Goal: Check status: Check status

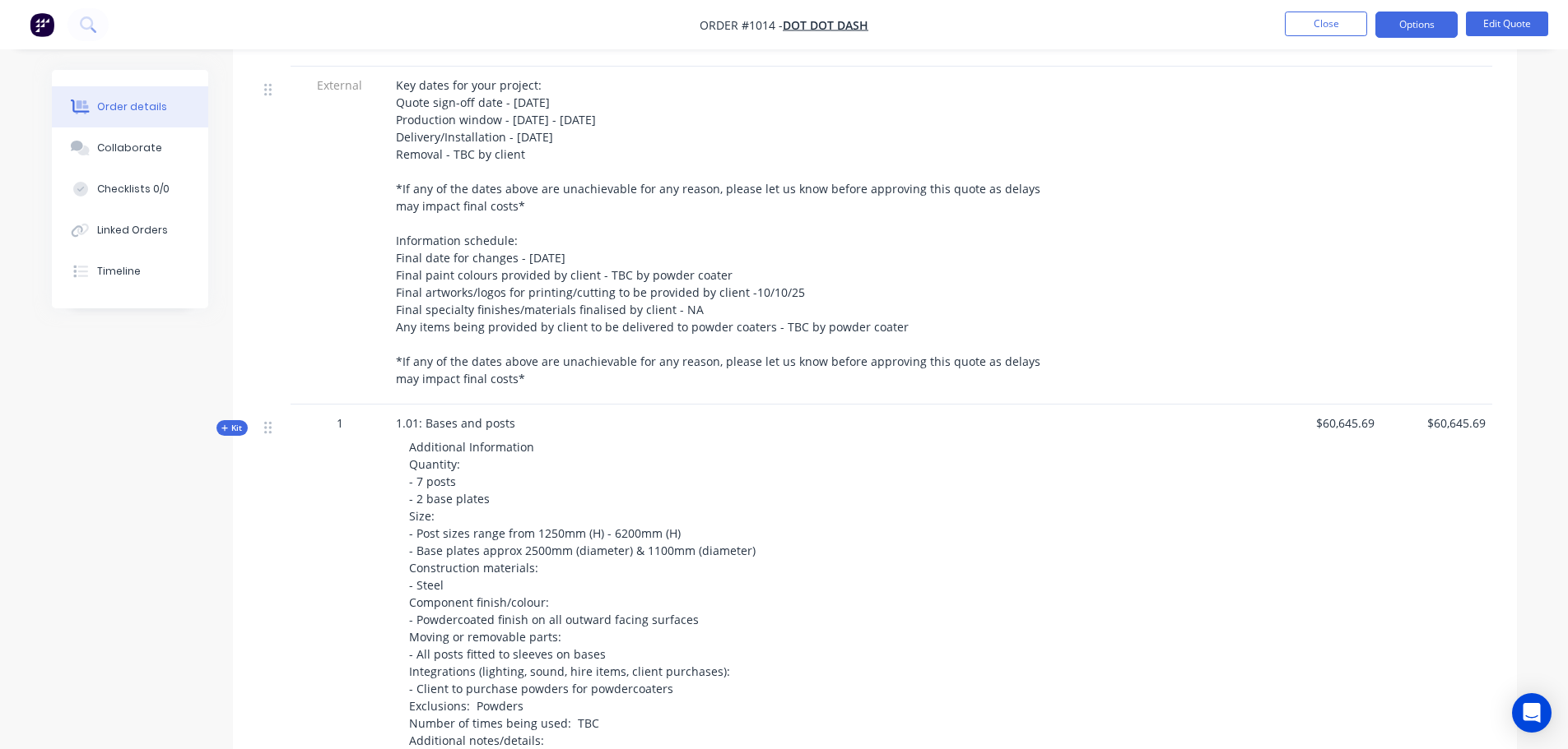
scroll to position [556, 0]
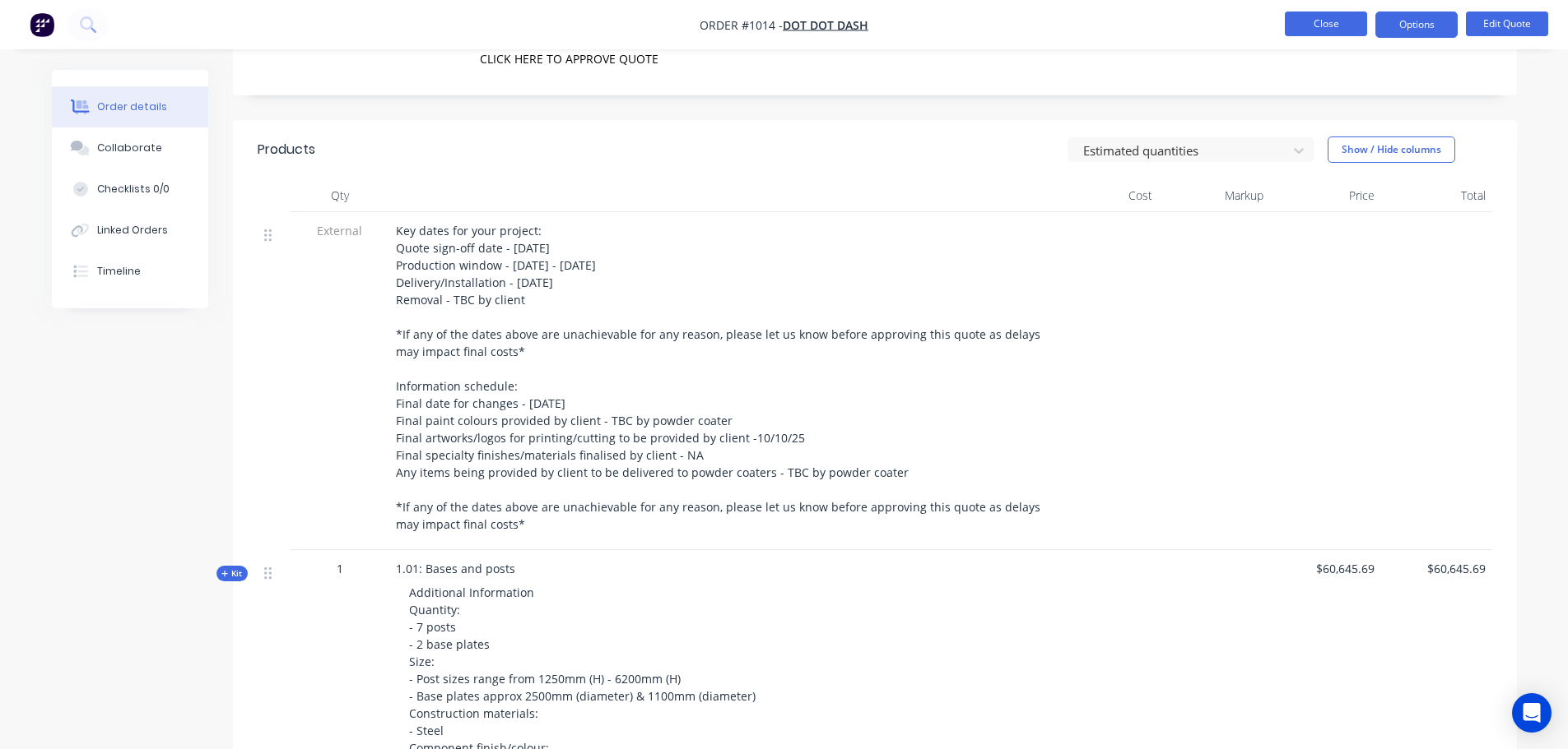
click at [1328, 15] on button "Close" at bounding box center [1326, 24] width 82 height 25
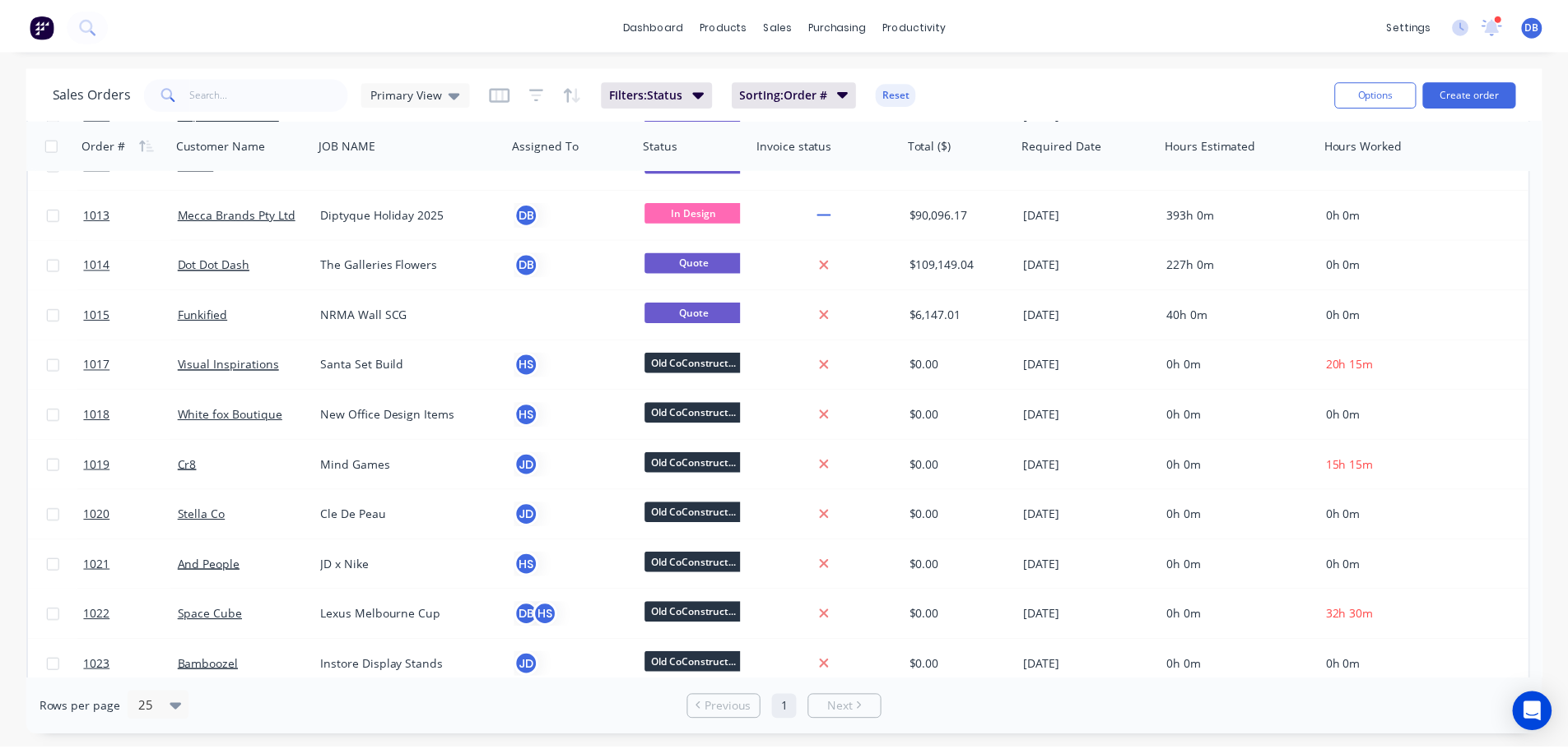
scroll to position [250, 0]
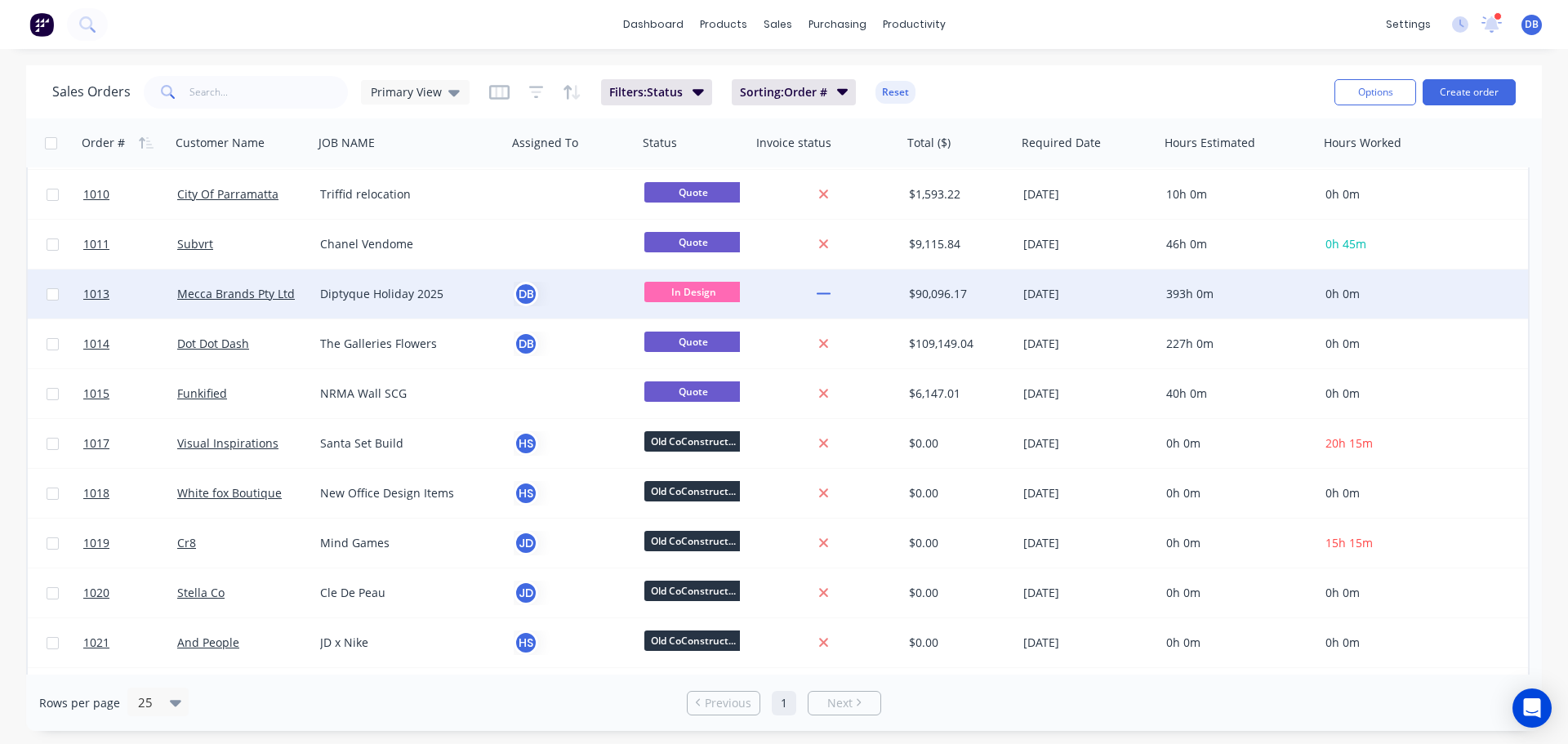
click at [620, 290] on div "DB" at bounding box center [569, 294] width 112 height 25
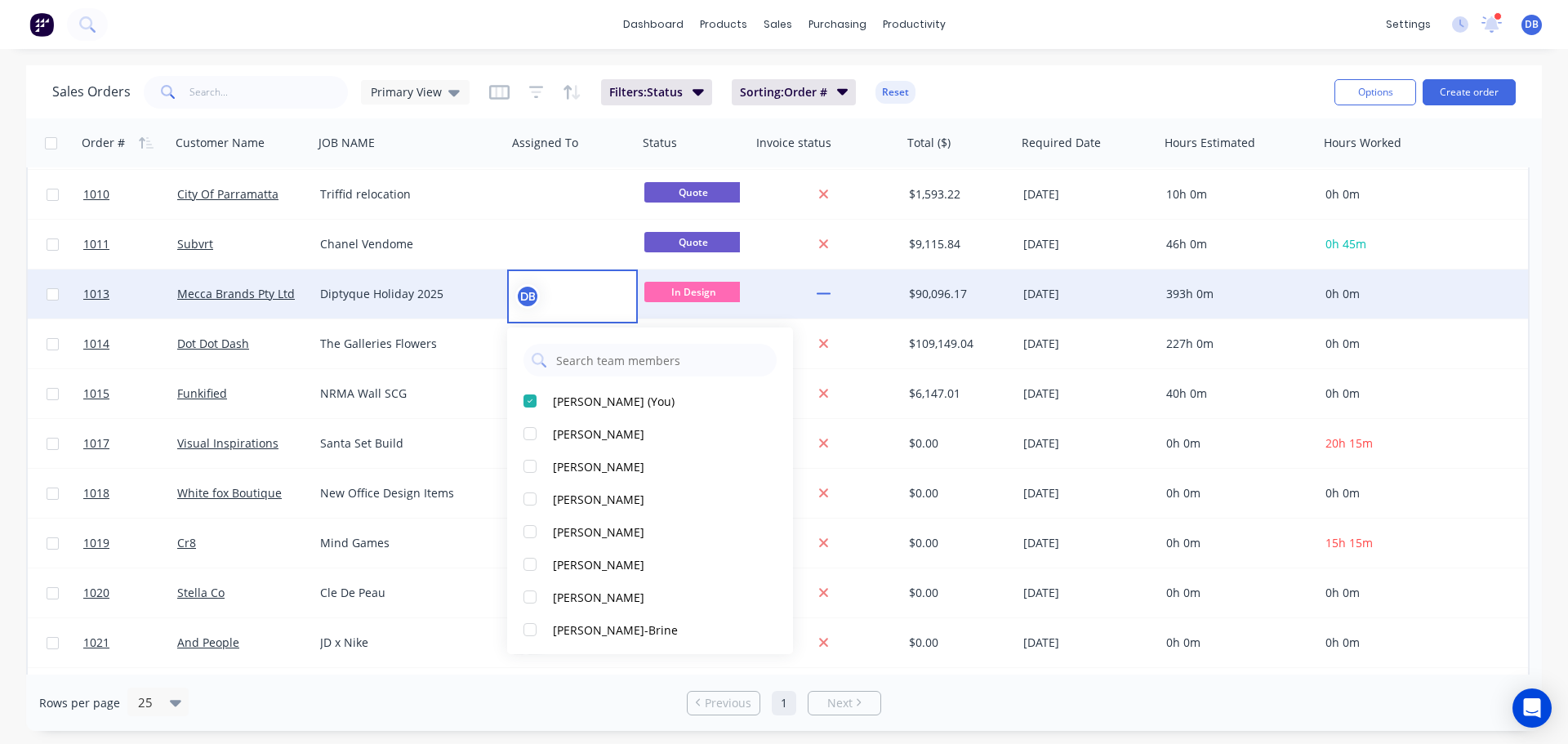
click at [469, 292] on div "Diptyque Holiday 2025" at bounding box center [406, 294] width 172 height 17
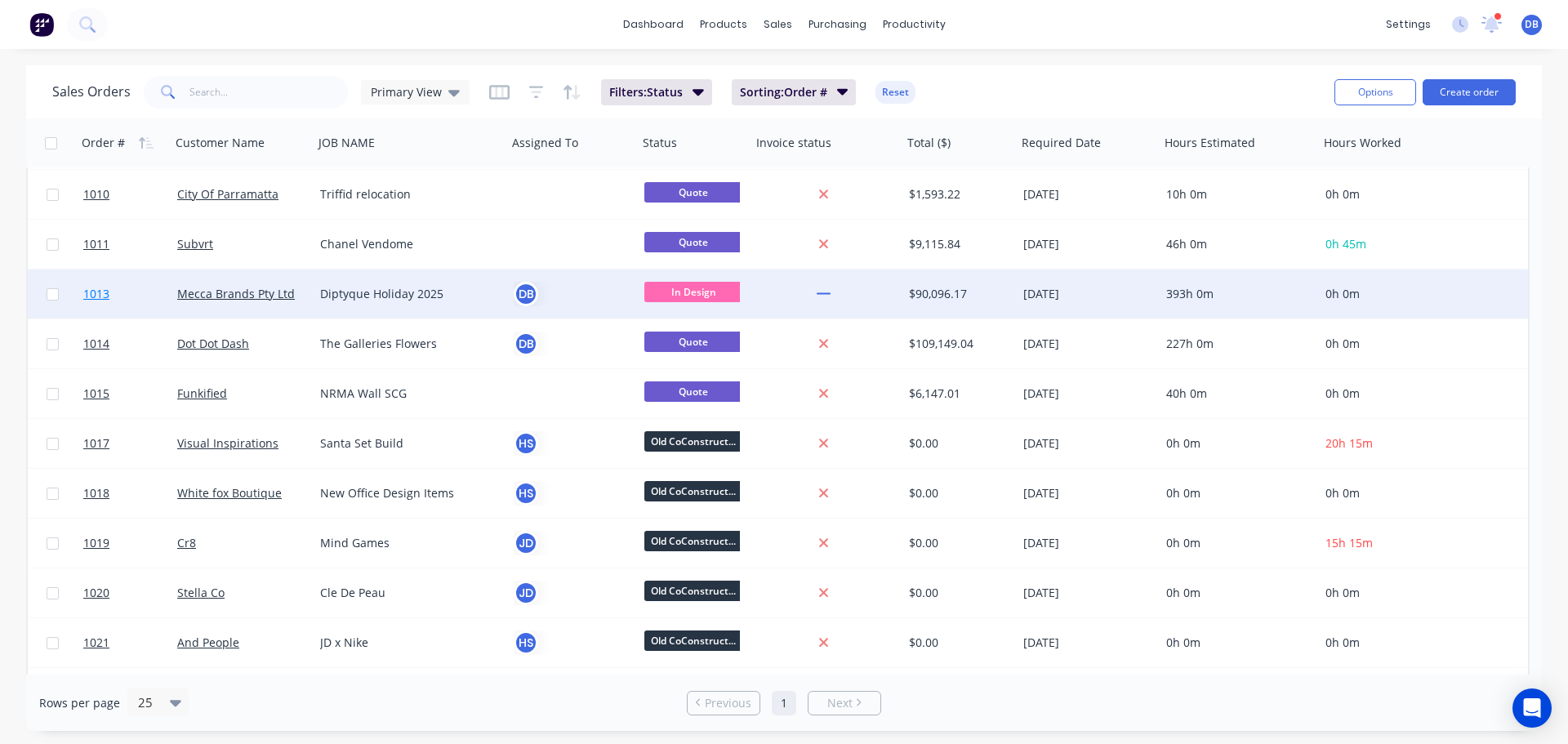
click at [124, 301] on link "1013" at bounding box center [130, 294] width 94 height 49
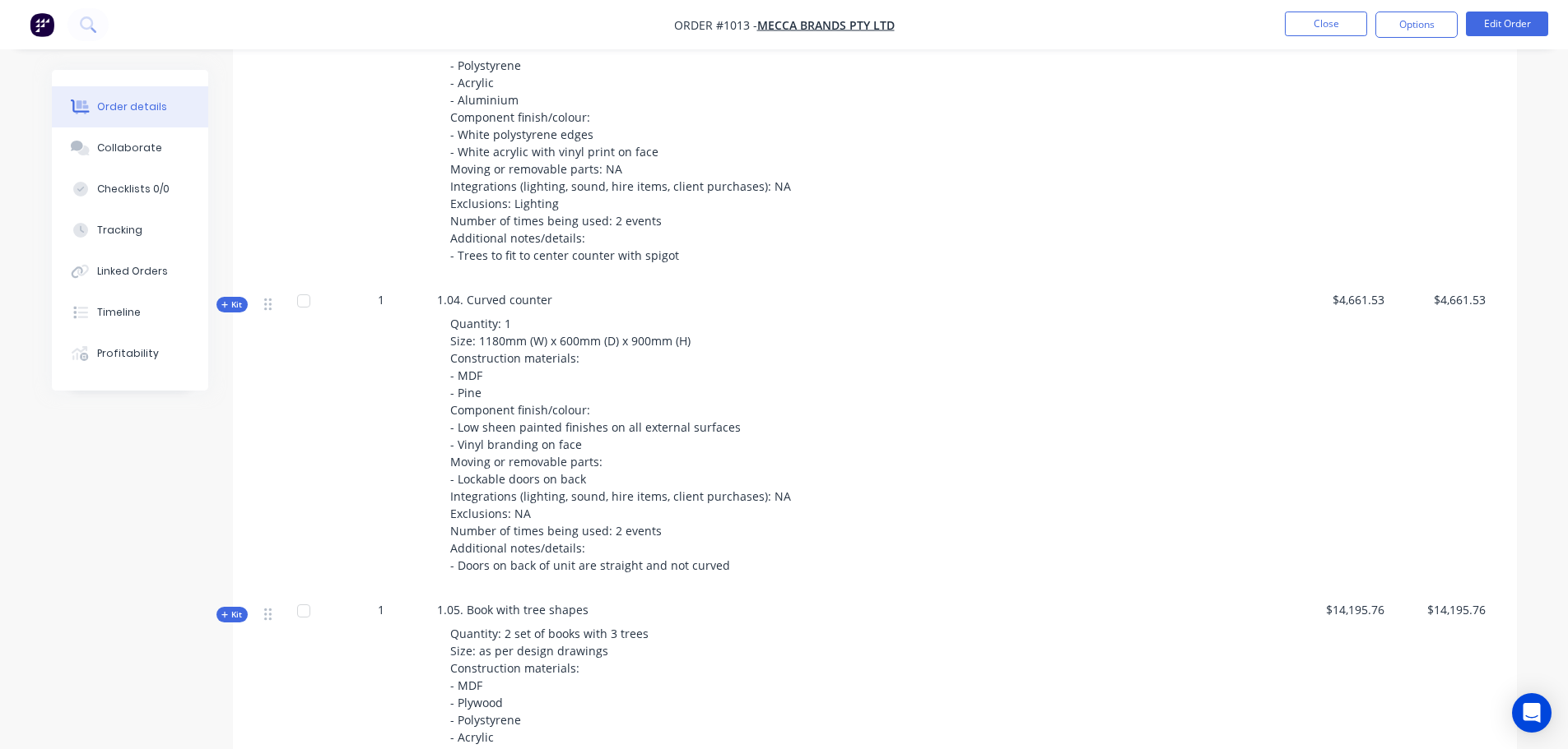
scroll to position [1398, 0]
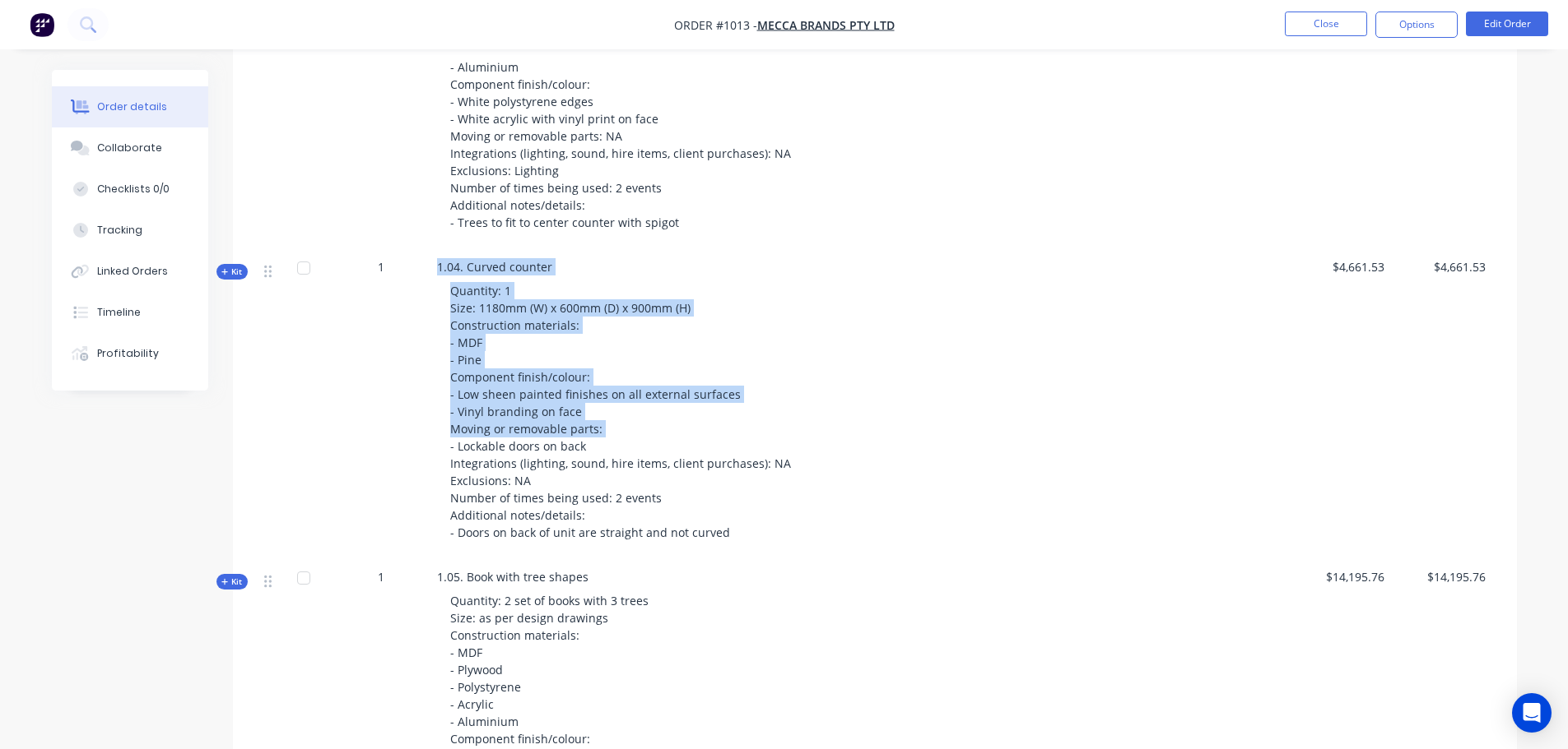
drag, startPoint x: 606, startPoint y: 418, endPoint x: 381, endPoint y: 397, distance: 226.0
click at [381, 397] on div "Kit 1 1.04. Curved counter Quantity: 1 Size: 1180mm (W) x 600mm (D) x 900mm (H)…" at bounding box center [875, 403] width 1234 height 310
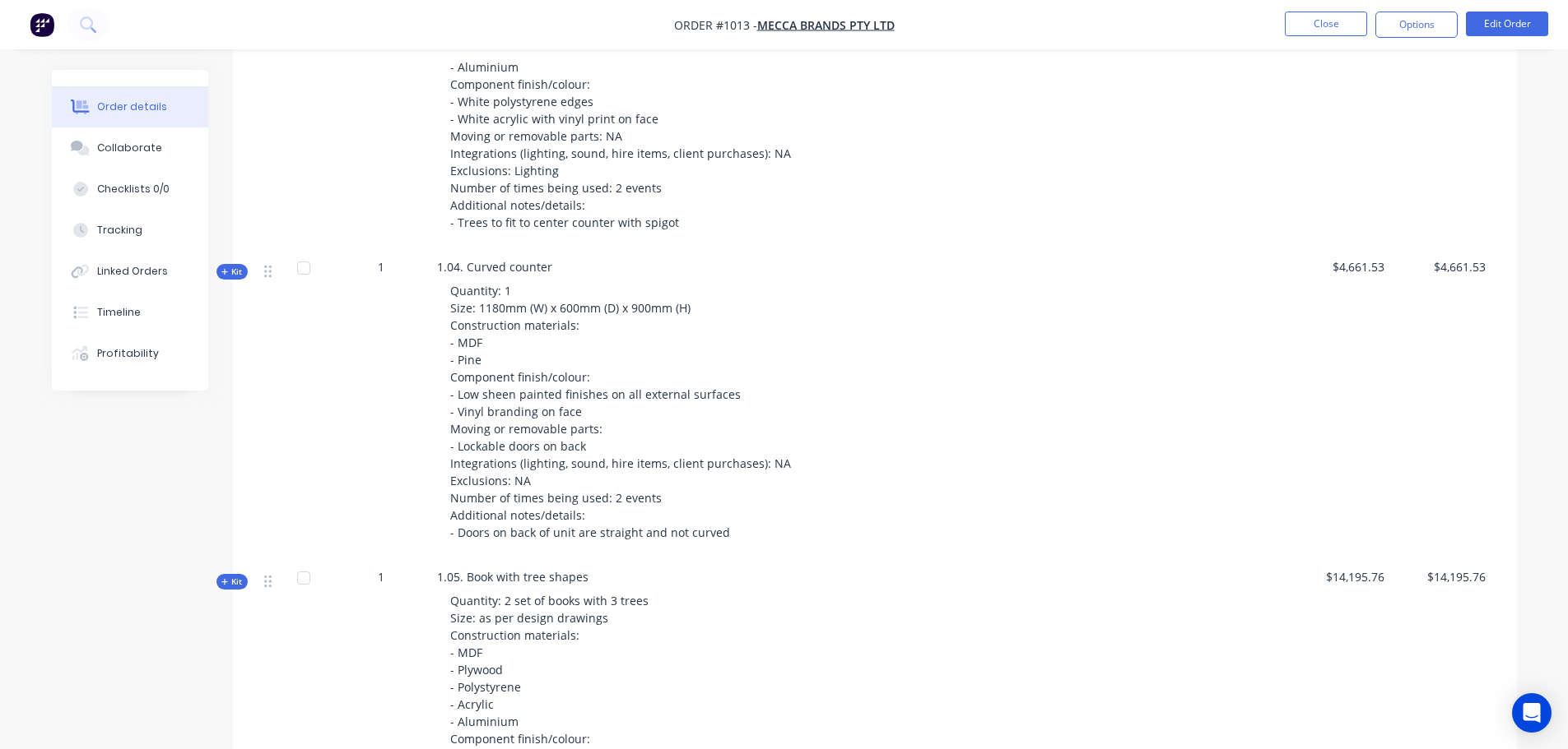
click at [684, 431] on div "Quantity: 1 Size: 1180mm (W) x 600mm (D) x 900mm (H) Construction materials: - …" at bounding box center [759, 411] width 646 height 273
drag, startPoint x: 593, startPoint y: 427, endPoint x: 481, endPoint y: 431, distance: 112.1
click at [481, 431] on div "Quantity: 1 Size: 1180mm (W) x 600mm (D) x 900mm (H) Construction materials: - …" at bounding box center [759, 411] width 646 height 273
click at [654, 420] on div "Quantity: 1 Size: 1180mm (W) x 600mm (D) x 900mm (H) Construction materials: - …" at bounding box center [759, 411] width 646 height 273
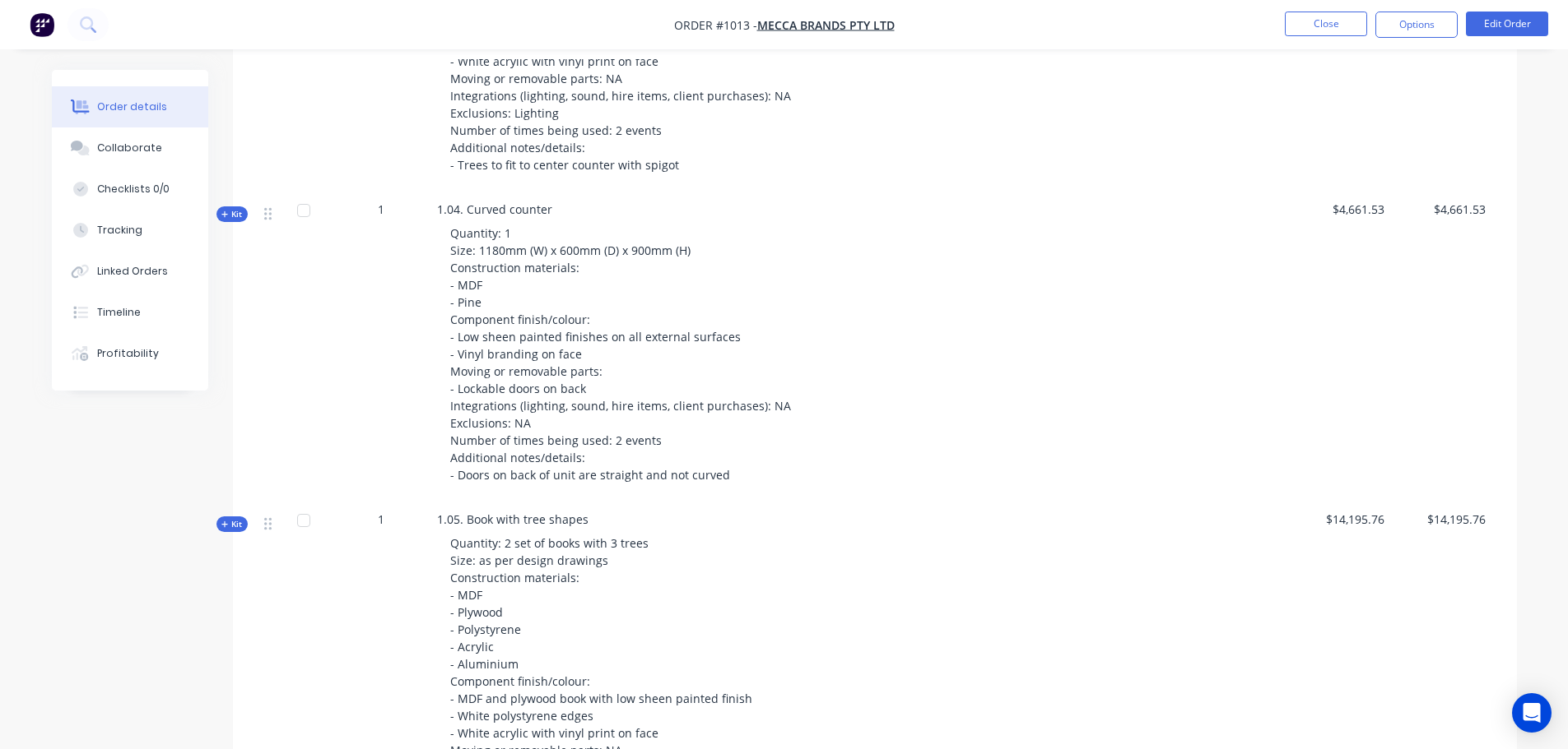
scroll to position [1481, 0]
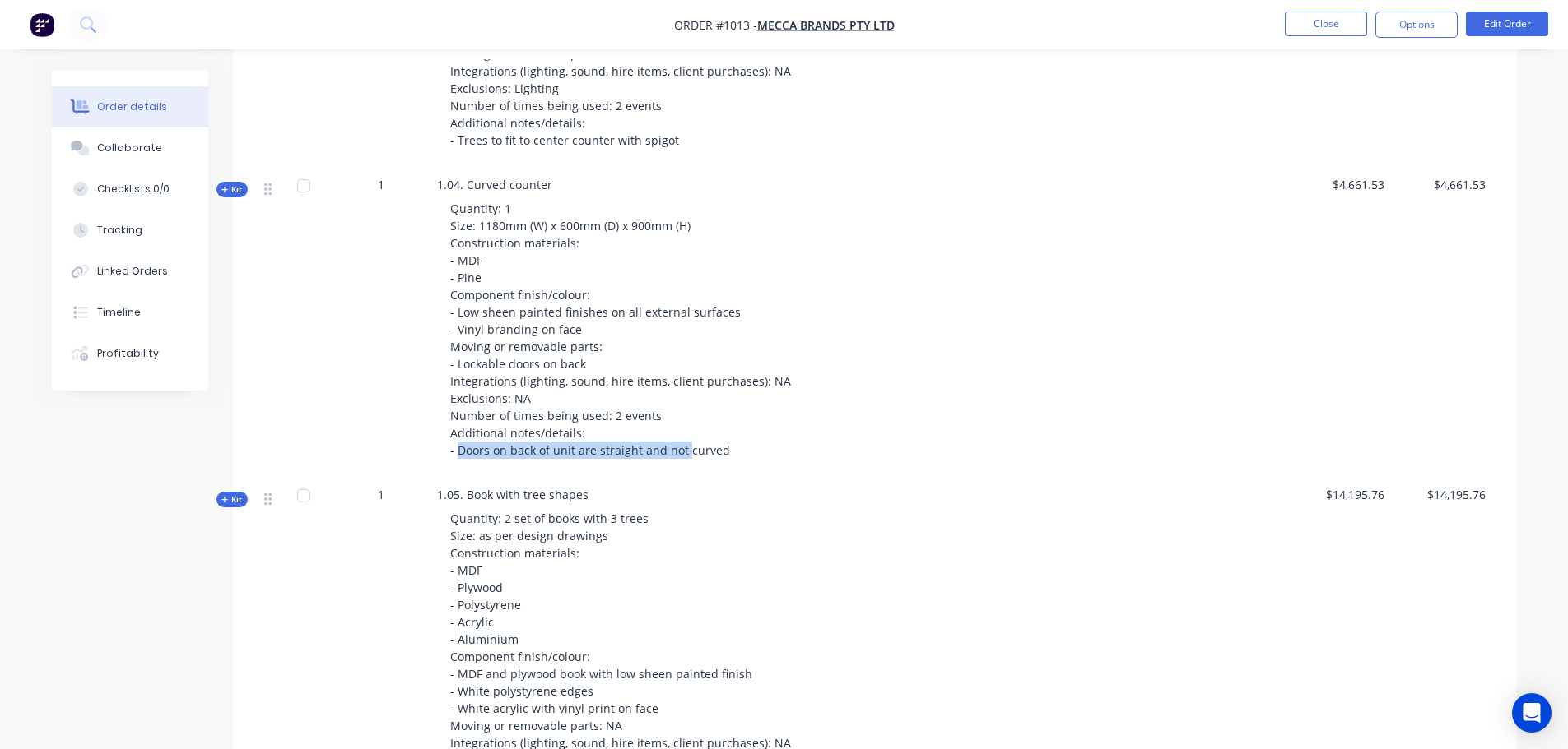
drag, startPoint x: 458, startPoint y: 431, endPoint x: 692, endPoint y: 426, distance: 234.1
click at [686, 427] on span "Quantity: 1 Size: 1180mm (W) x 600mm (D) x 900mm (H) Construction materials: - …" at bounding box center [621, 329] width 341 height 258
click at [692, 426] on span "Quantity: 1 Size: 1180mm (W) x 600mm (D) x 900mm (H) Construction materials: - …" at bounding box center [621, 329] width 341 height 258
drag, startPoint x: 459, startPoint y: 415, endPoint x: 595, endPoint y: 415, distance: 136.0
click at [595, 415] on div "Quantity: 1 Size: 1180mm (W) x 600mm (D) x 900mm (H) Construction materials: - …" at bounding box center [759, 330] width 646 height 273
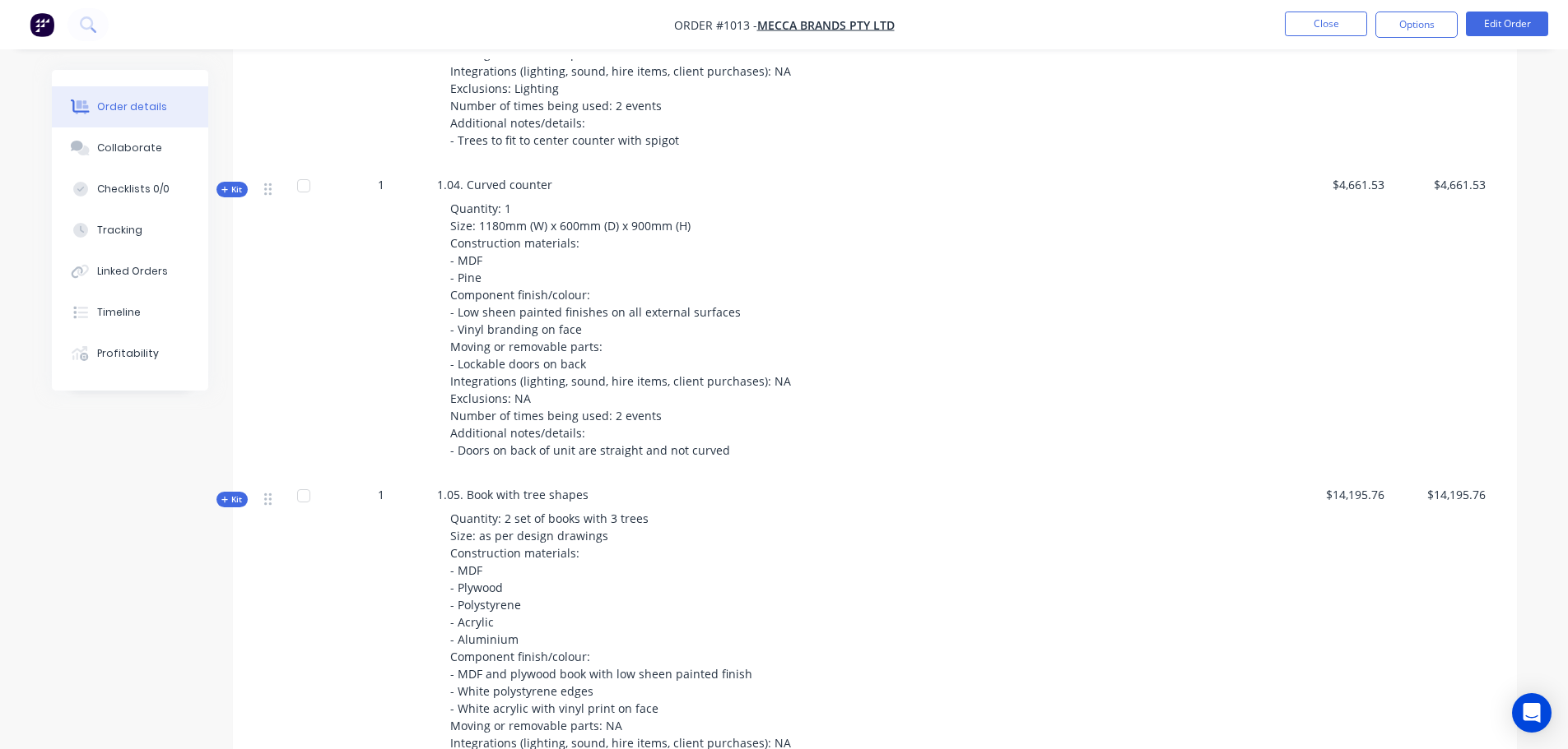
click at [646, 402] on div "Quantity: 1 Size: 1180mm (W) x 600mm (D) x 900mm (H) Construction materials: - …" at bounding box center [759, 330] width 646 height 273
drag, startPoint x: 470, startPoint y: 426, endPoint x: 733, endPoint y: 426, distance: 263.0
click at [730, 426] on div "Quantity: 1 Size: 1180mm (W) x 600mm (D) x 900mm (H) Construction materials: - …" at bounding box center [759, 330] width 646 height 273
click at [759, 420] on div "Quantity: 1 Size: 1180mm (W) x 600mm (D) x 900mm (H) Construction materials: - …" at bounding box center [759, 330] width 646 height 273
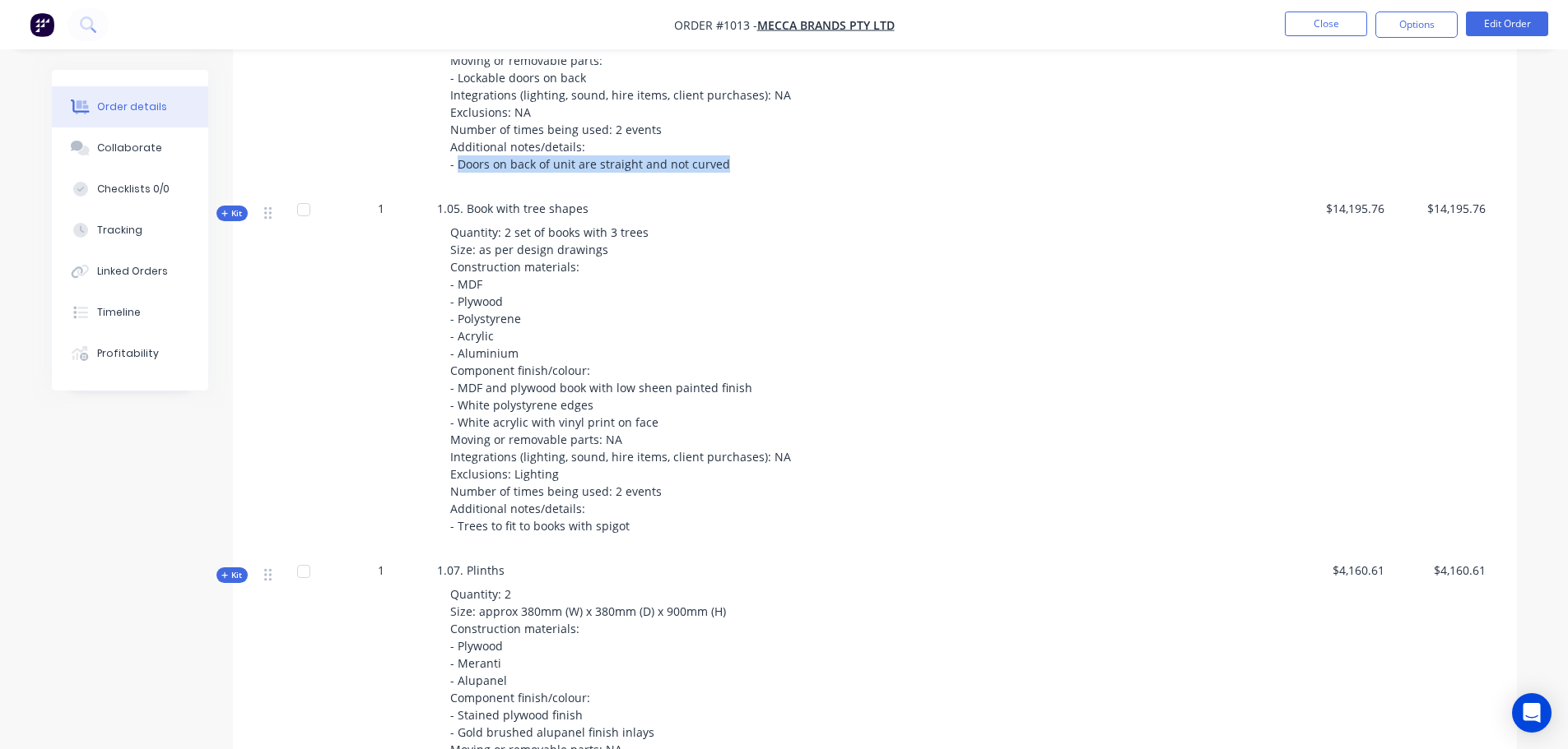
scroll to position [1892, 0]
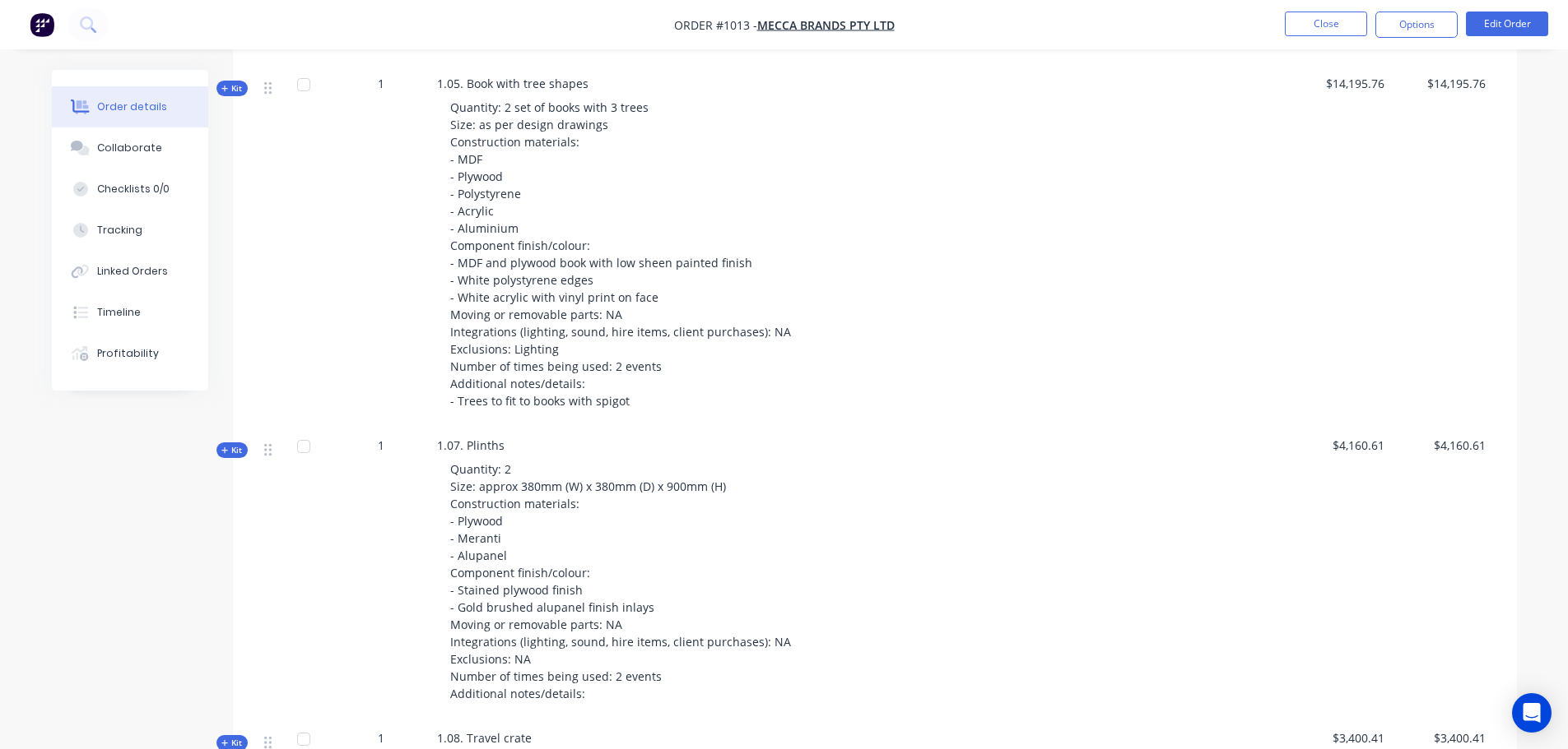
click at [767, 382] on div "Quantity: 2 set of books with 3 trees Size: as per design drawings Construction…" at bounding box center [759, 254] width 646 height 324
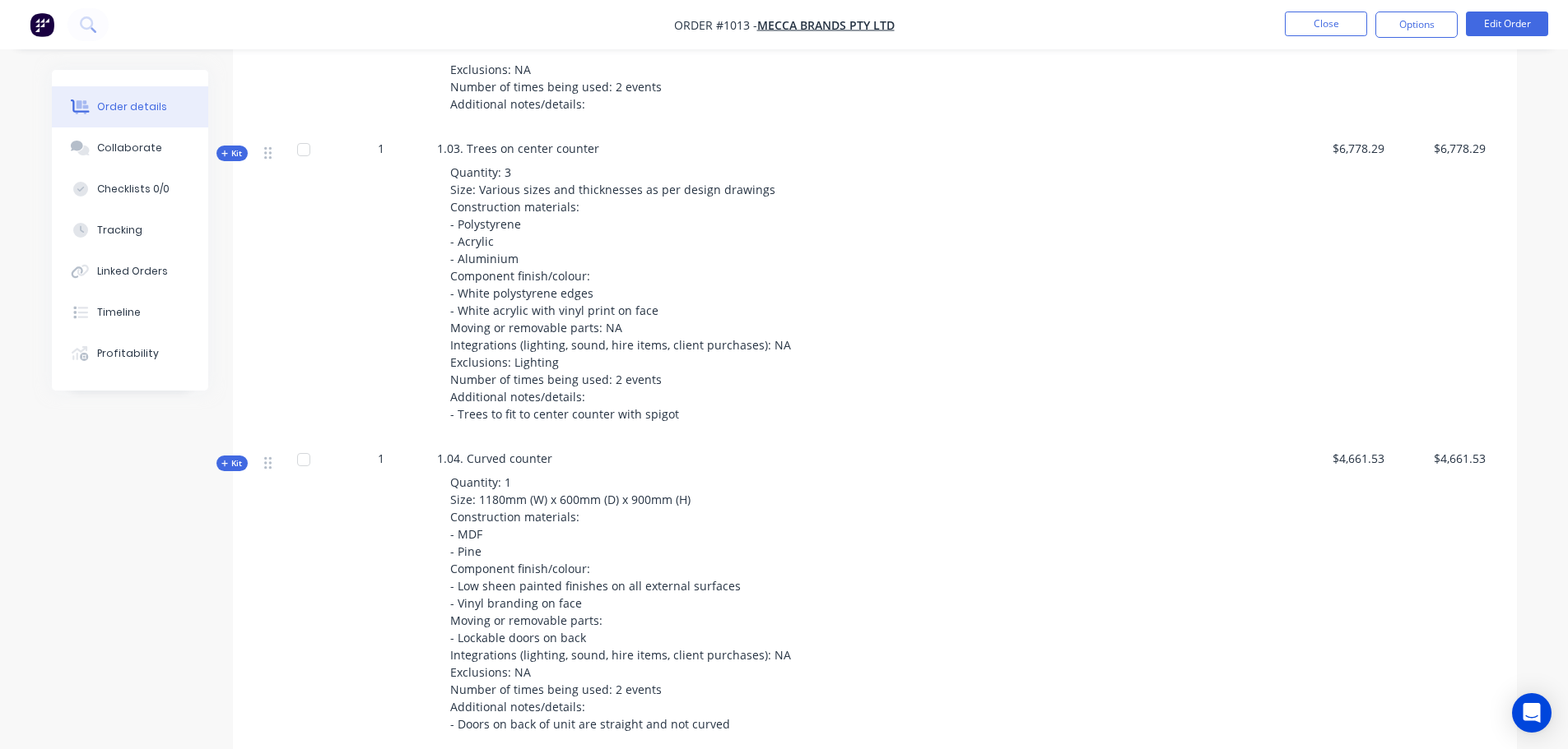
scroll to position [904, 0]
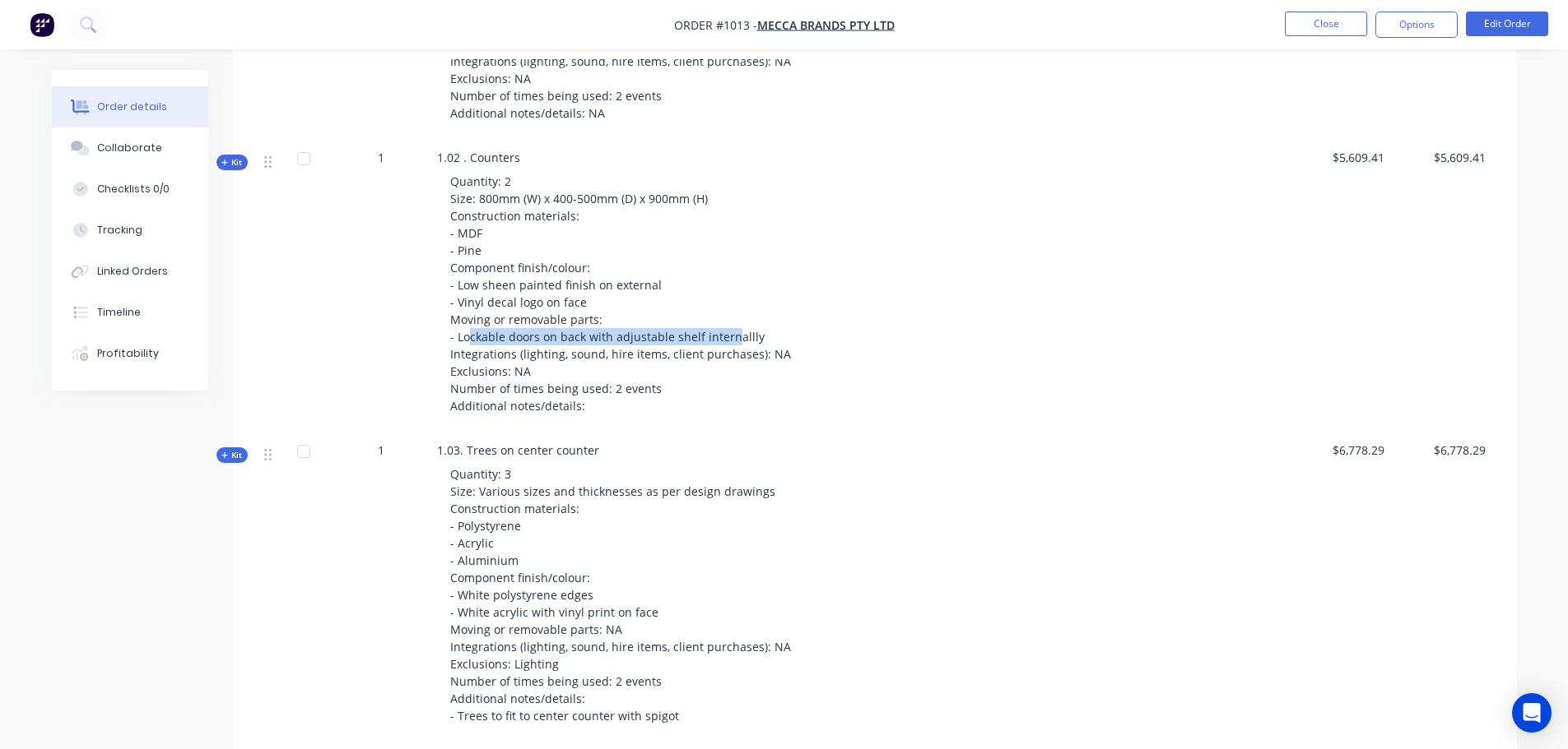
drag, startPoint x: 470, startPoint y: 318, endPoint x: 764, endPoint y: 320, distance: 294.0
click at [745, 319] on span "Quantity: 2 Size: 800mm (W) x 400-500mm (D) x 900mm (H) Construction materials:…" at bounding box center [621, 293] width 341 height 240
click at [782, 320] on div "Quantity: 2 Size: 800mm (W) x 400-500mm (D) x 900mm (H) Construction materials:…" at bounding box center [759, 293] width 646 height 255
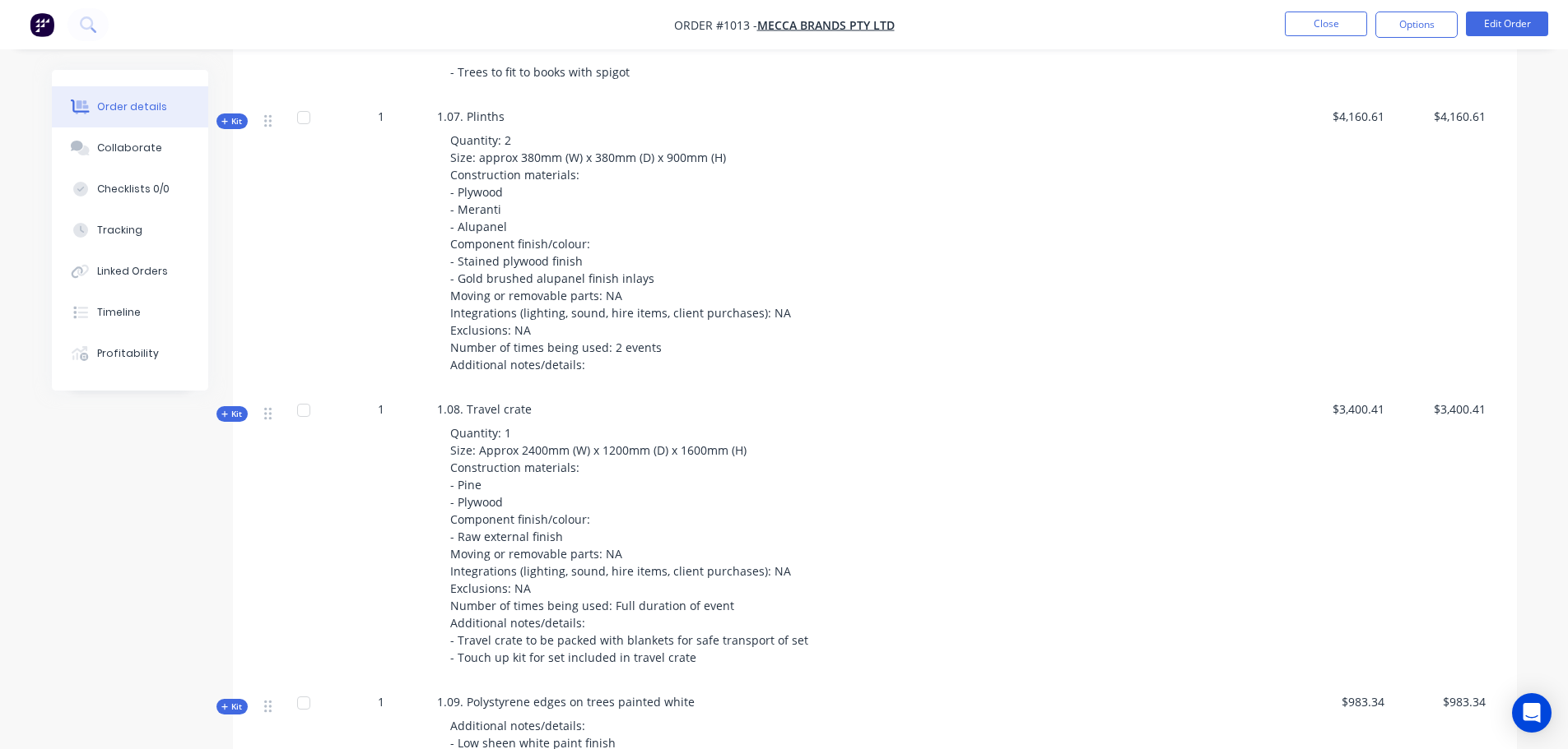
scroll to position [2057, 0]
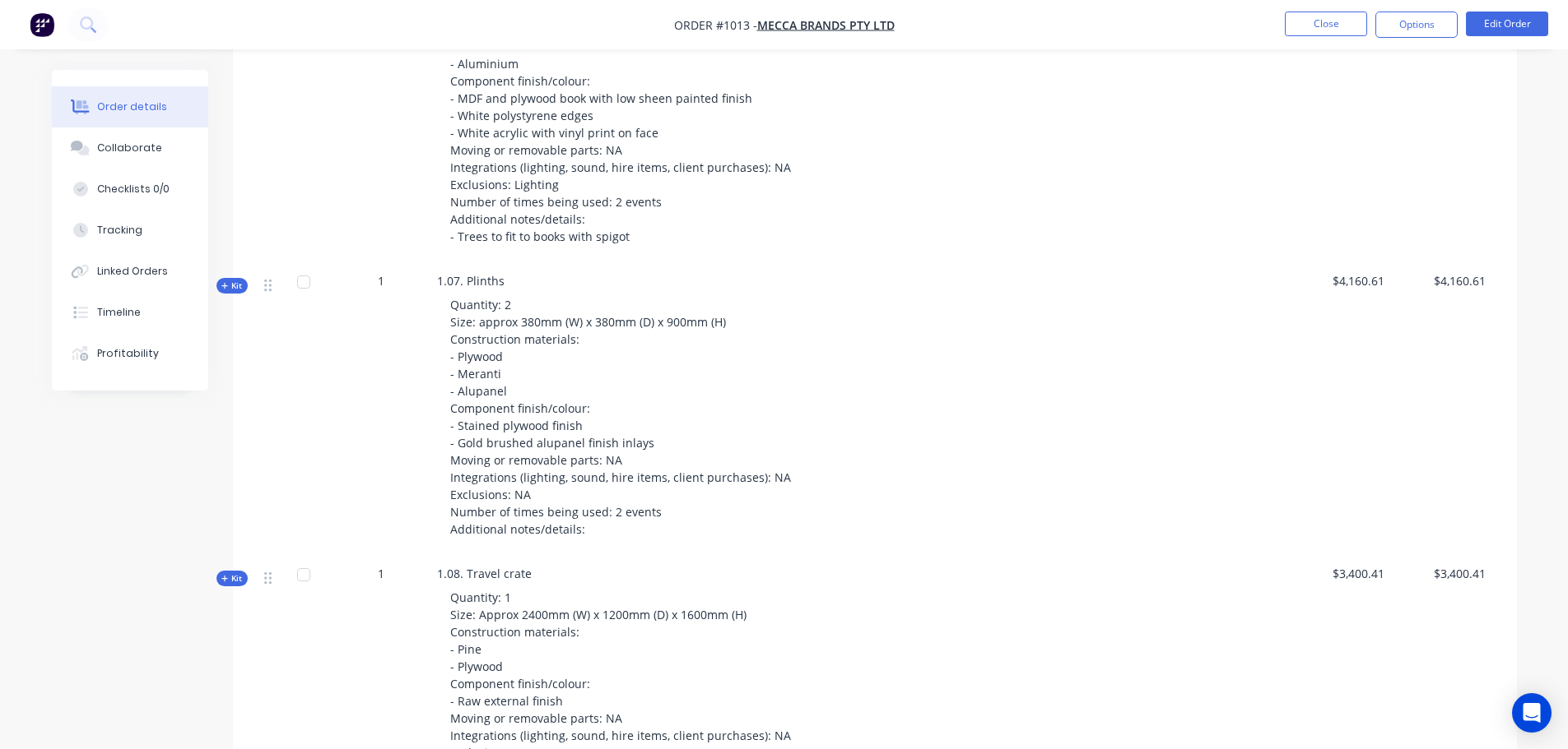
click at [502, 297] on span "Quantity: 2 Size: approx 380mm (W) x 380mm (D) x 900mm (H) Construction materia…" at bounding box center [621, 416] width 341 height 240
click at [517, 289] on div "Quantity: 2 Size: approx 380mm (W) x 380mm (D) x 900mm (H) Construction materia…" at bounding box center [759, 416] width 646 height 255
click at [495, 297] on span "Quantity: 2 Size: approx 380mm (W) x 380mm (D) x 900mm (H) Construction materia…" at bounding box center [621, 416] width 341 height 240
click at [512, 289] on div "Quantity: 2 Size: approx 380mm (W) x 380mm (D) x 900mm (H) Construction materia…" at bounding box center [759, 416] width 646 height 255
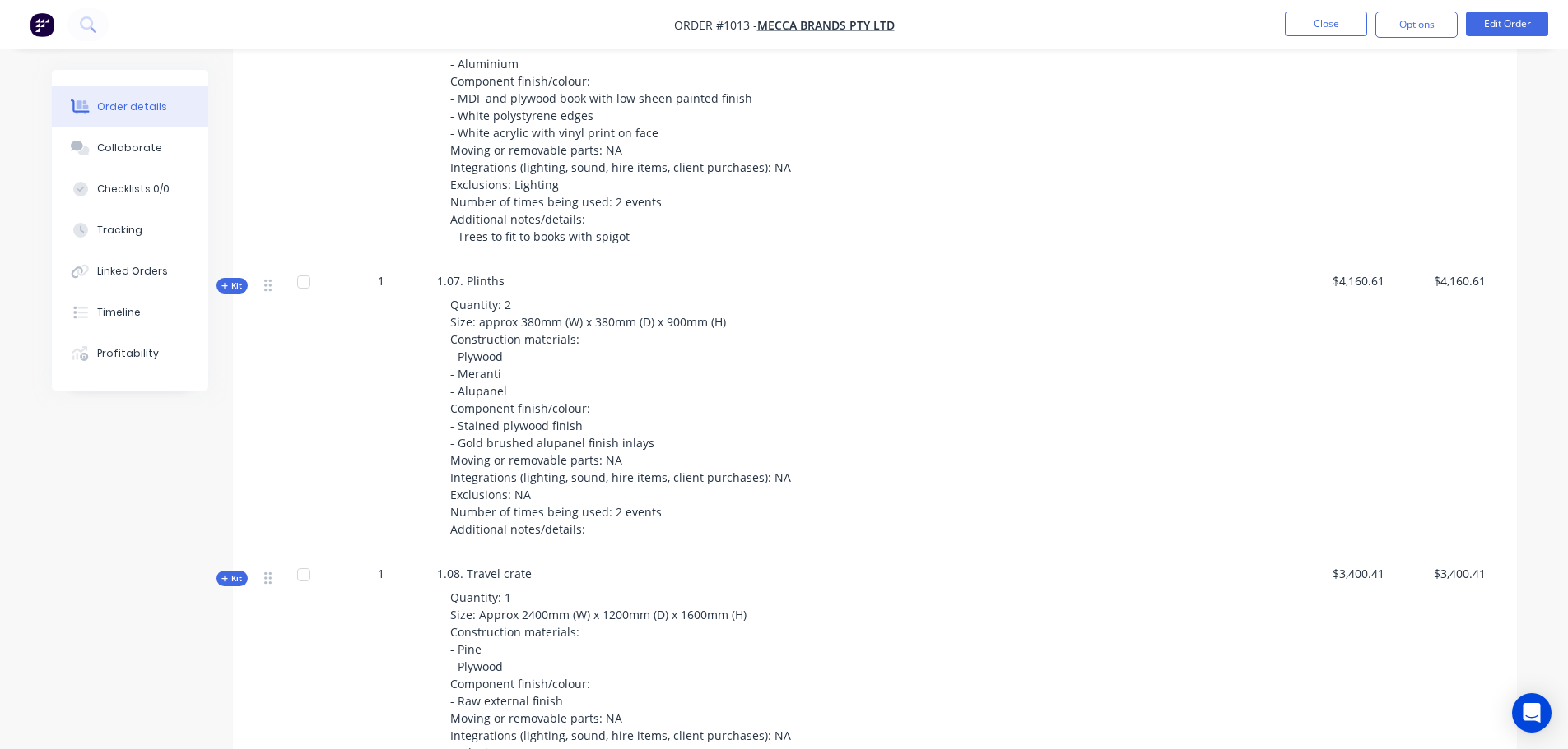
click at [504, 297] on span "Quantity: 2 Size: approx 380mm (W) x 380mm (D) x 900mm (H) Construction materia…" at bounding box center [621, 416] width 341 height 240
click at [507, 297] on span "Quantity: 2 Size: approx 380mm (W) x 380mm (D) x 900mm (H) Construction materia…" at bounding box center [621, 416] width 341 height 240
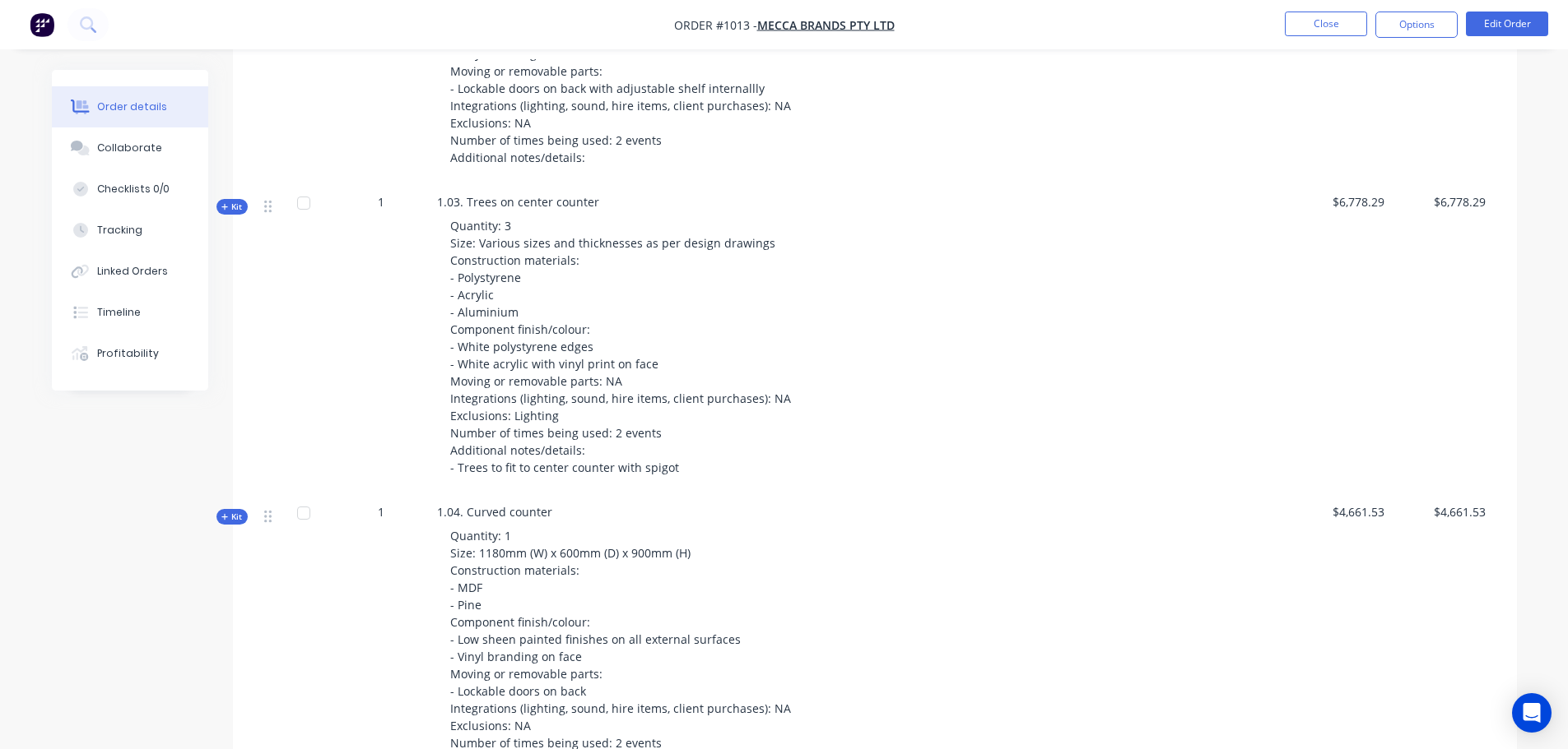
scroll to position [1151, 0]
click at [1058, 346] on div "Quantity: 3 Size: Various sizes and thicknesses as per design drawings Construc…" at bounding box center [759, 348] width 646 height 273
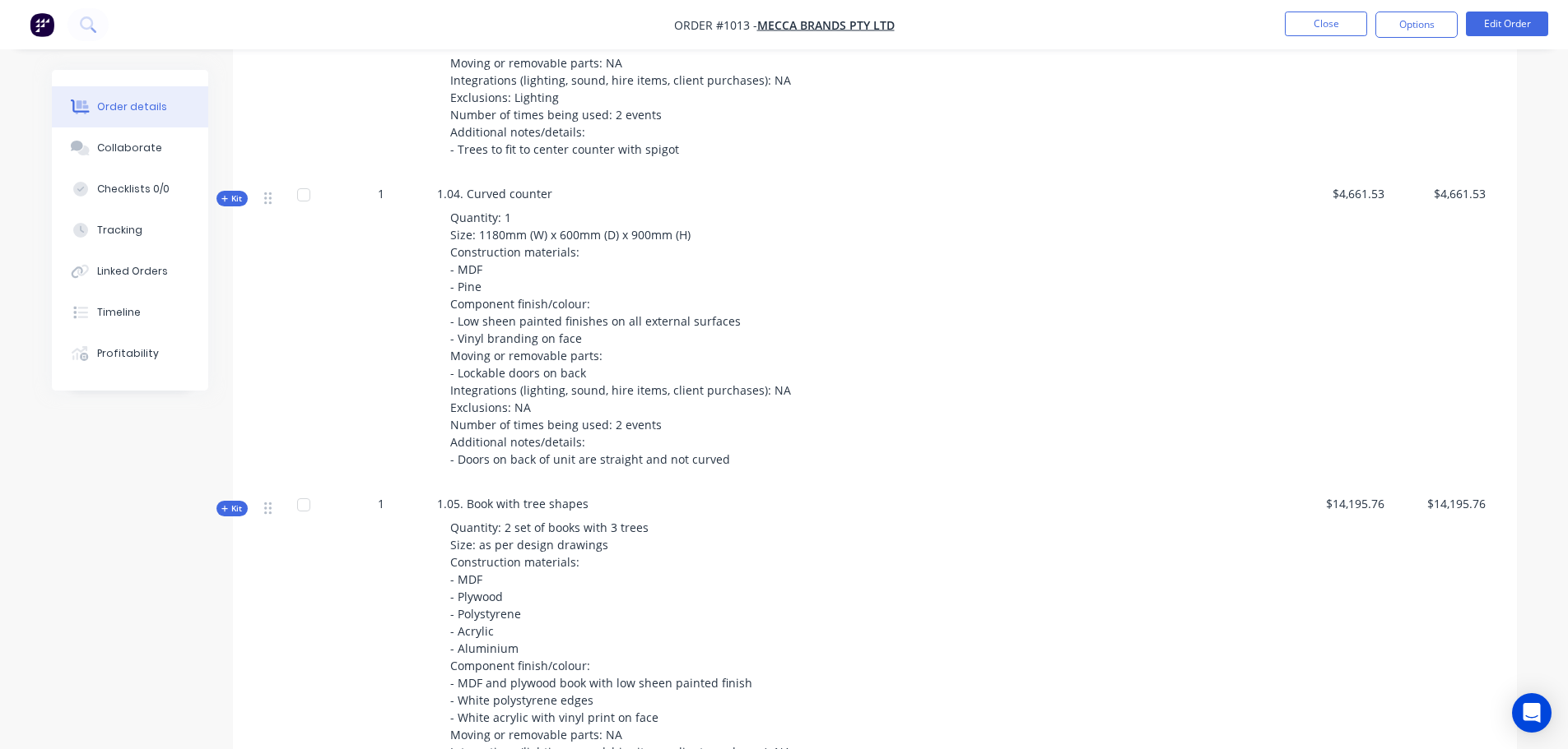
scroll to position [1234, 0]
